Goal: Navigation & Orientation: Find specific page/section

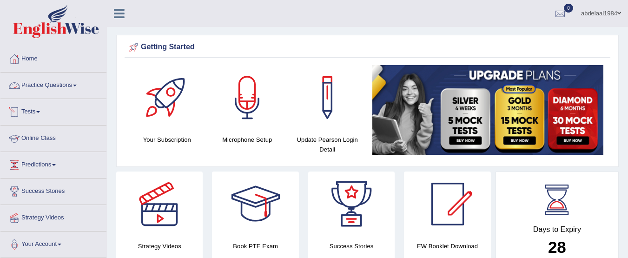
click at [68, 89] on link "Practice Questions" at bounding box center [53, 84] width 106 height 23
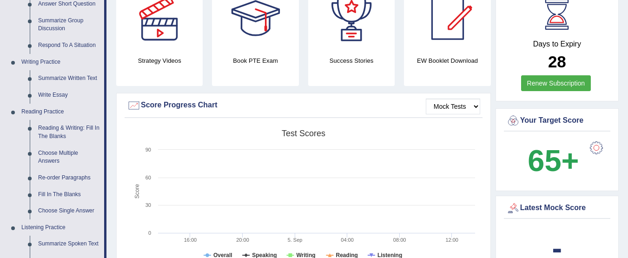
scroll to position [213, 0]
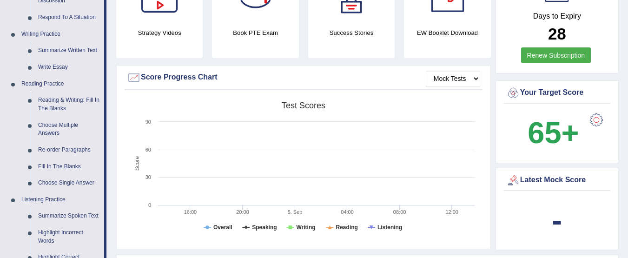
drag, startPoint x: 105, startPoint y: 81, endPoint x: 113, endPoint y: 69, distance: 15.0
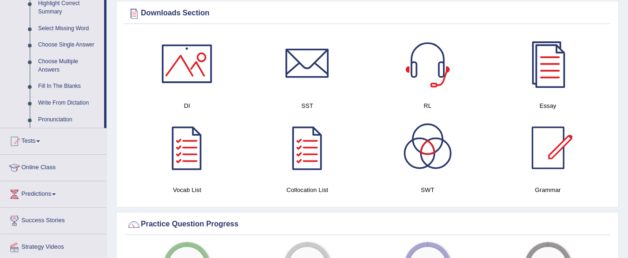
scroll to position [513, 0]
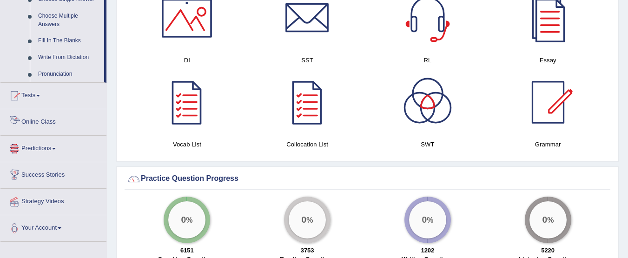
click at [83, 127] on link "Online Class" at bounding box center [53, 120] width 106 height 23
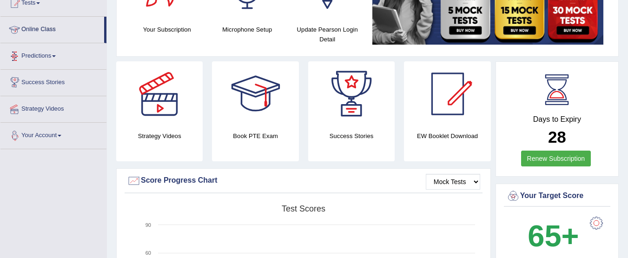
scroll to position [109, 0]
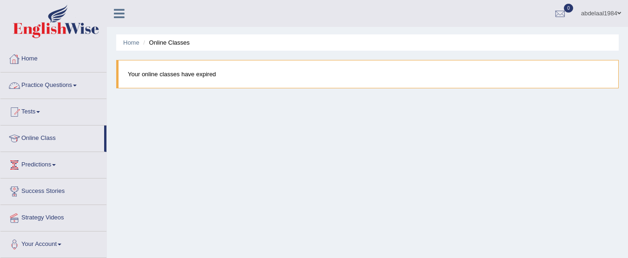
click at [55, 89] on link "Practice Questions" at bounding box center [53, 84] width 106 height 23
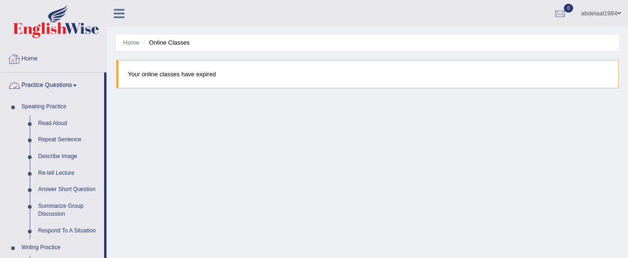
click at [63, 66] on link "Home" at bounding box center [53, 57] width 106 height 23
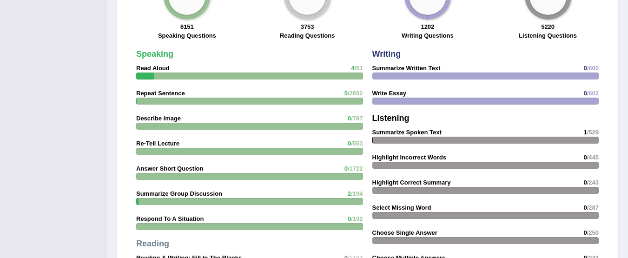
scroll to position [732, 0]
